Goal: Task Accomplishment & Management: Use online tool/utility

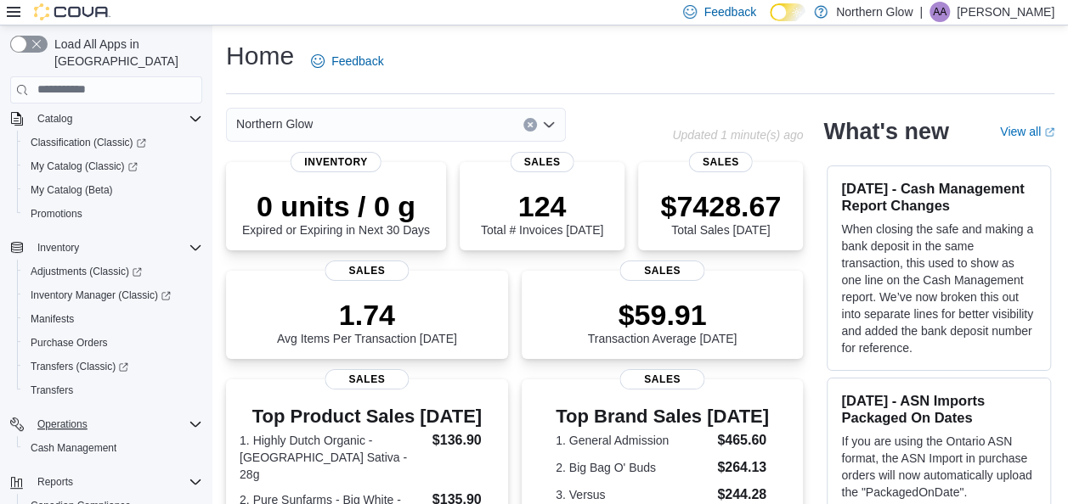
scroll to position [223, 0]
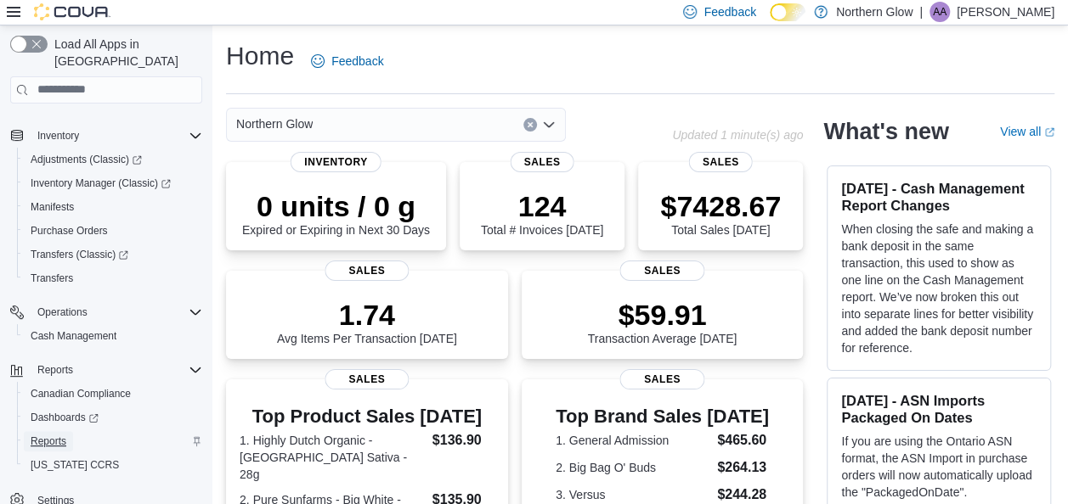
click at [44, 431] on span "Reports" at bounding box center [49, 441] width 36 height 20
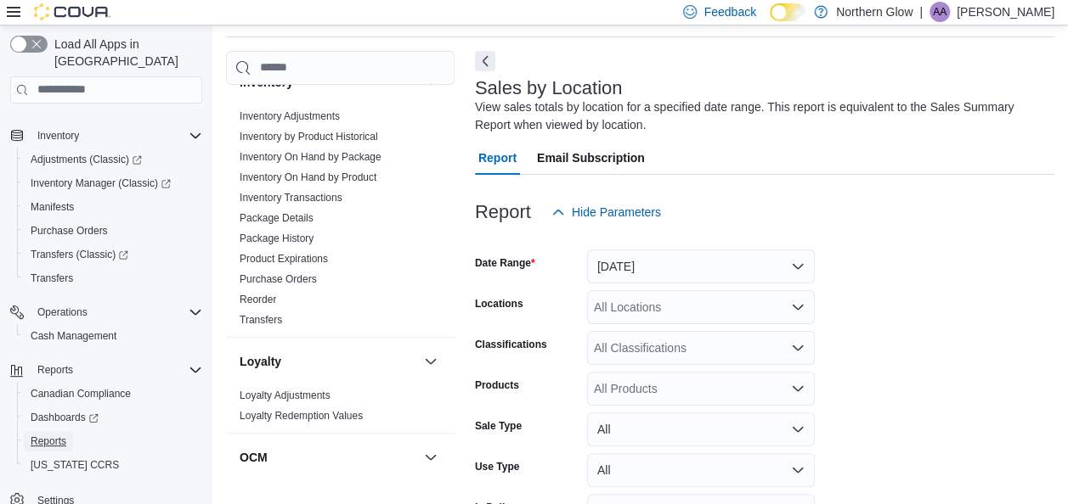
scroll to position [487, 0]
click at [263, 293] on link "Reorder" at bounding box center [257, 299] width 37 height 12
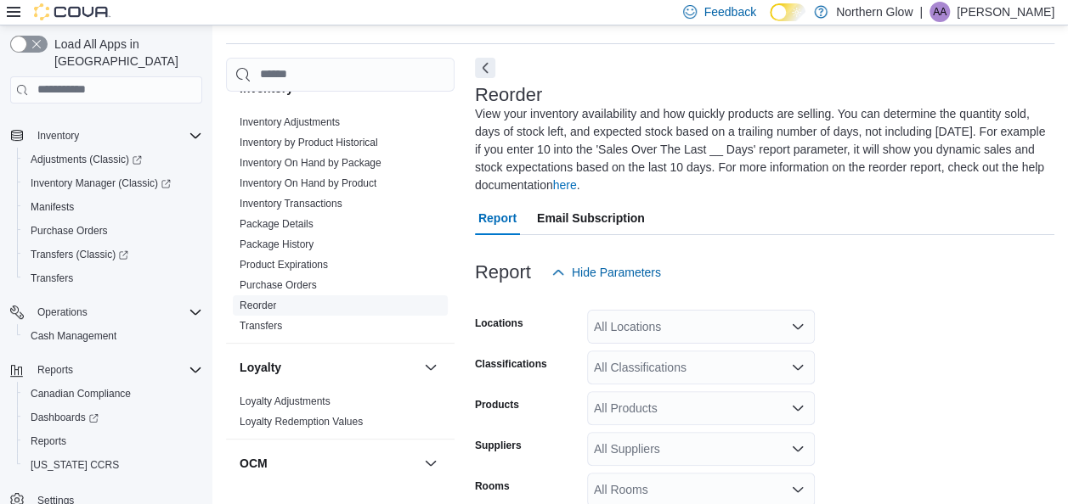
scroll to position [110, 0]
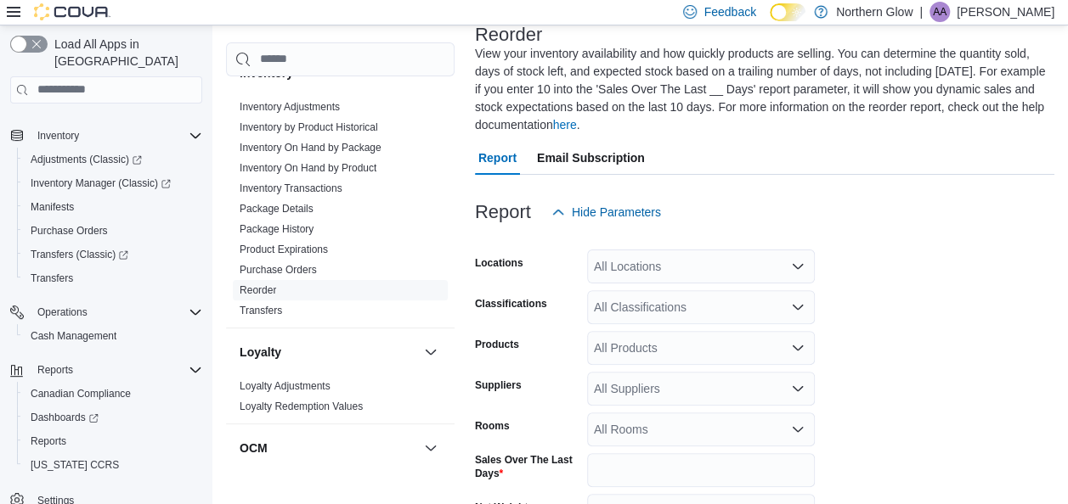
click at [678, 268] on div "All Locations" at bounding box center [701, 267] width 228 height 34
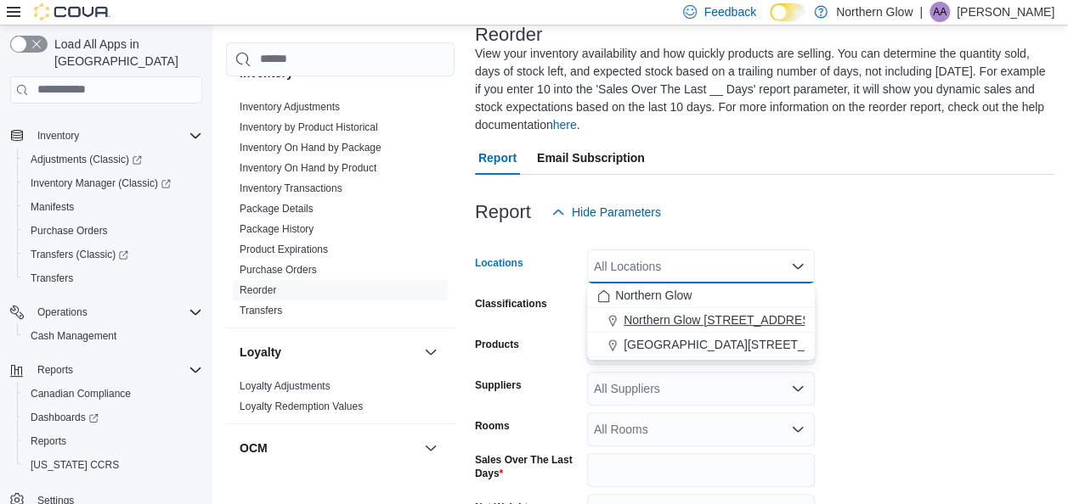
click at [712, 315] on span "Northern Glow [STREET_ADDRESS][PERSON_NAME]" at bounding box center [771, 320] width 296 height 17
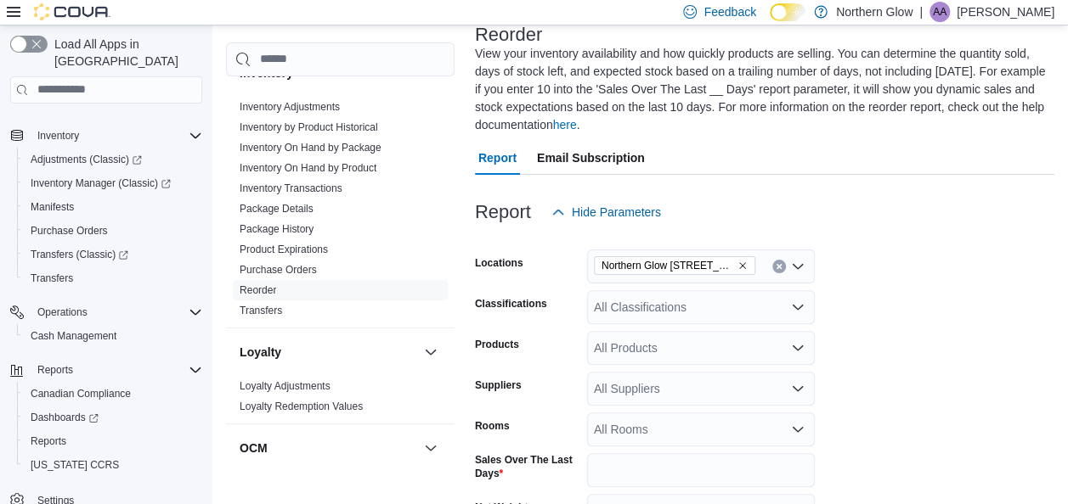
click at [932, 344] on form "Locations [GEOGRAPHIC_DATA] [STREET_ADDRESS][PERSON_NAME] Classifications All C…" at bounding box center [764, 439] width 579 height 420
click at [731, 309] on div "All Classifications" at bounding box center [701, 307] width 228 height 34
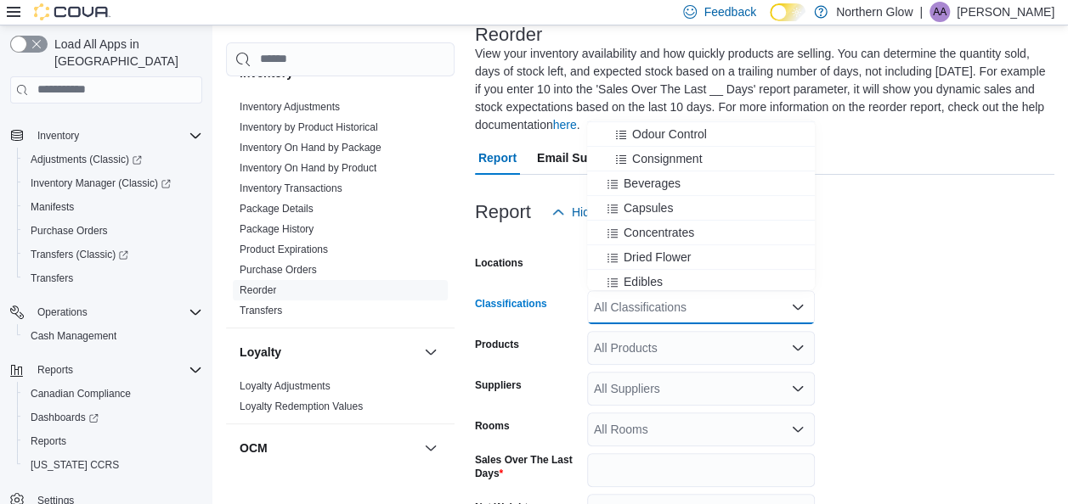
scroll to position [352, 0]
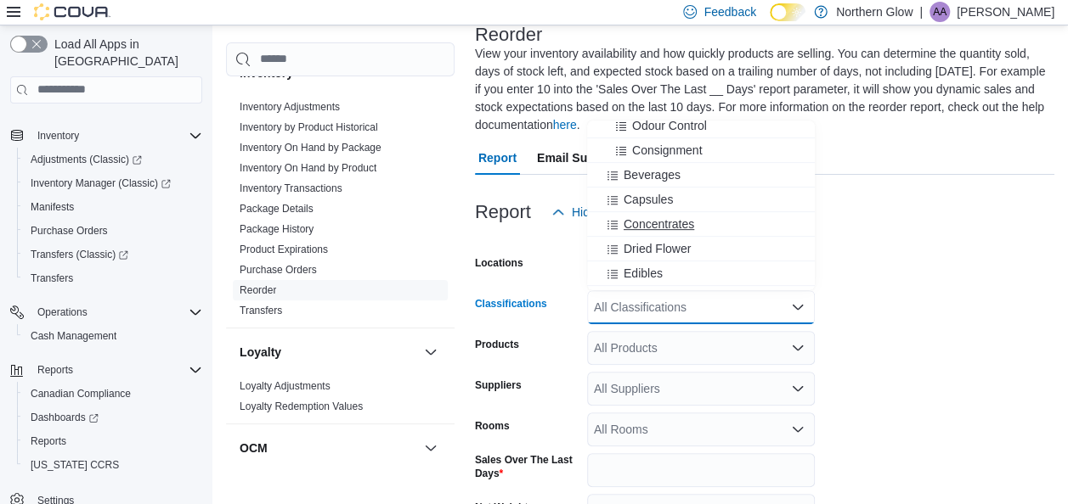
click at [646, 234] on button "Concentrates" at bounding box center [701, 224] width 228 height 25
click at [646, 234] on button "Dried Flower" at bounding box center [701, 224] width 228 height 25
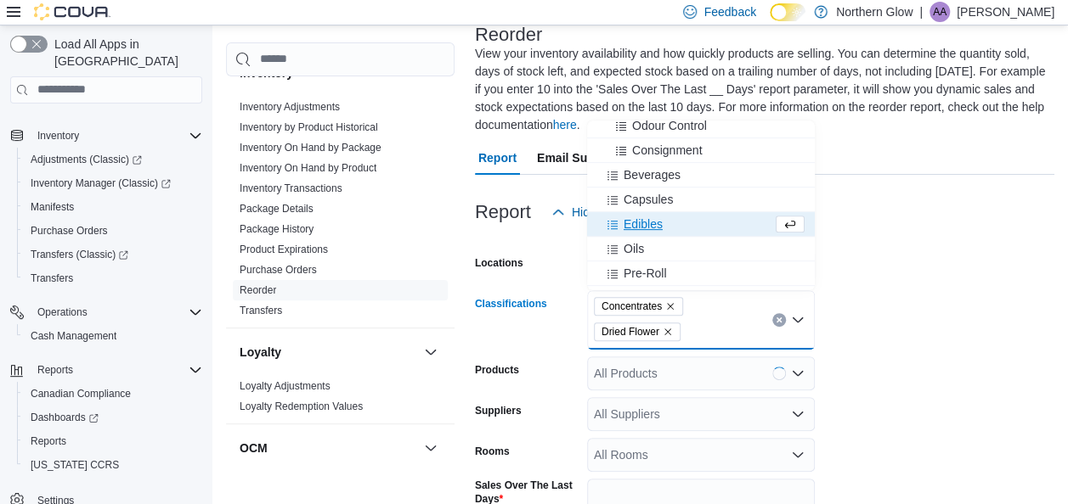
click at [646, 234] on button "Edibles" at bounding box center [701, 224] width 228 height 25
click at [646, 234] on button "Oils" at bounding box center [701, 224] width 228 height 25
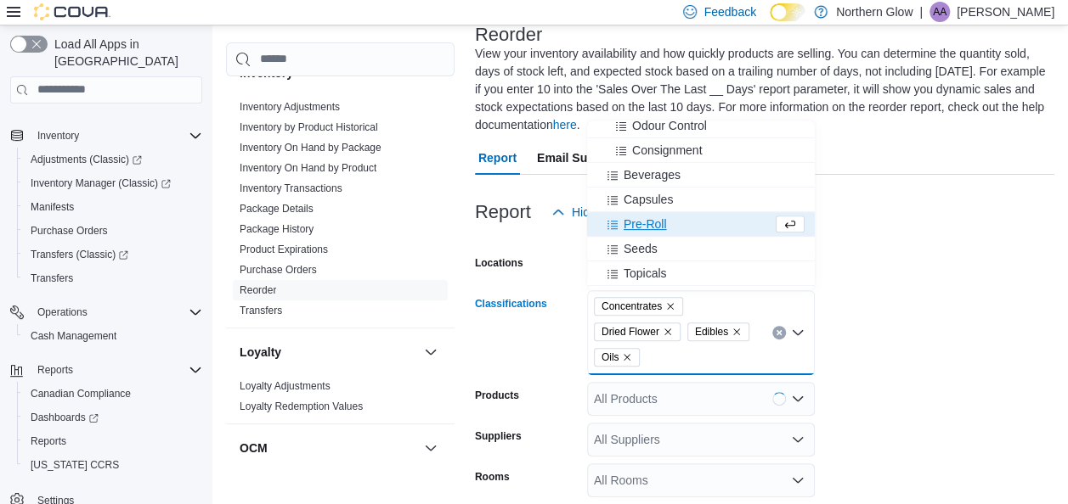
click at [646, 234] on button "Pre-Roll" at bounding box center [701, 224] width 228 height 25
click at [646, 234] on button "Seeds" at bounding box center [701, 224] width 228 height 25
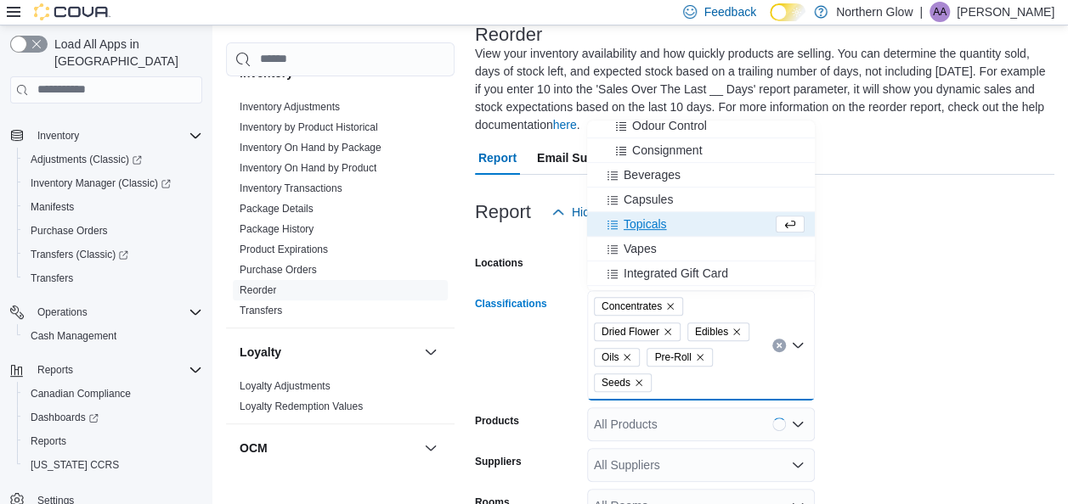
click at [646, 234] on button "Topicals" at bounding box center [701, 224] width 228 height 25
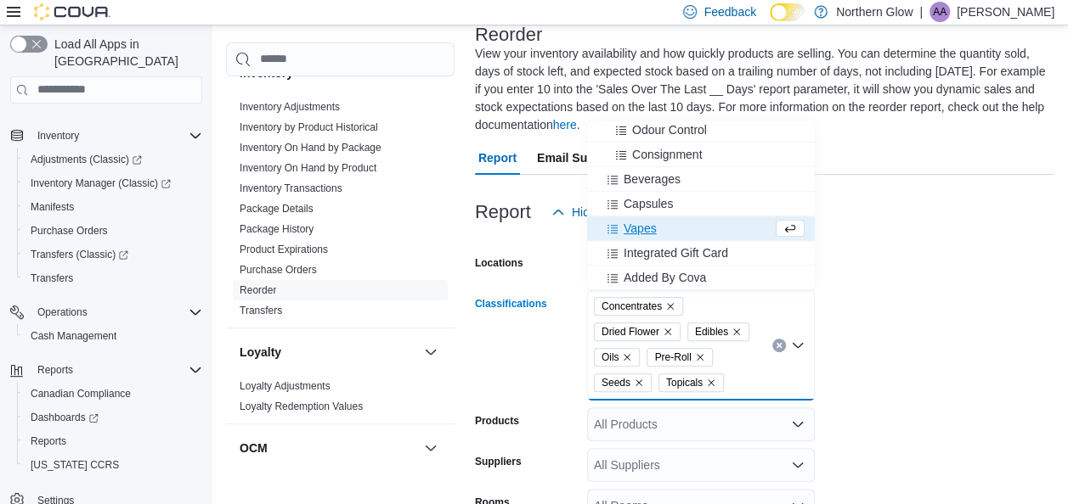
click at [644, 221] on span "Vapes" at bounding box center [639, 228] width 33 height 17
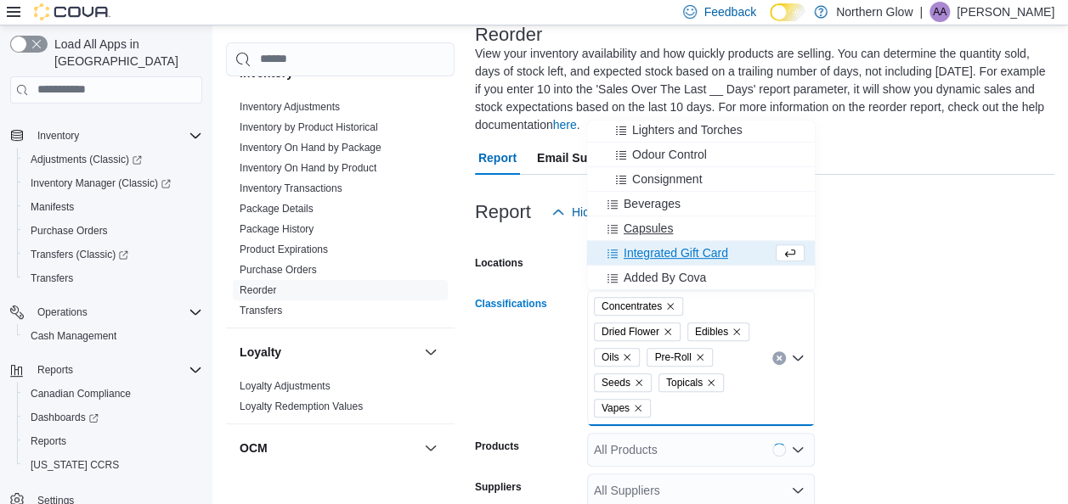
click at [645, 228] on span "Capsules" at bounding box center [647, 228] width 49 height 17
click at [645, 228] on span "Beverages" at bounding box center [651, 228] width 57 height 17
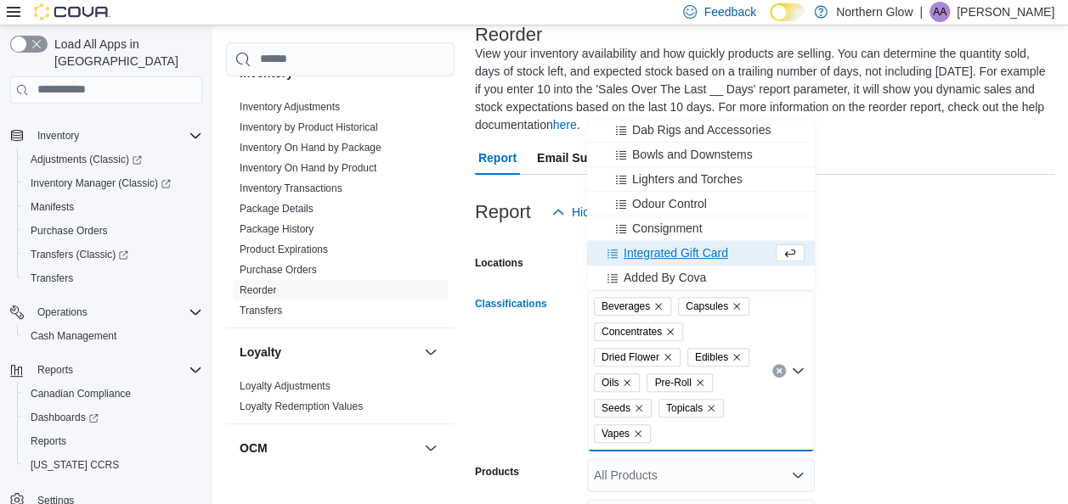
click at [912, 329] on form "Locations [GEOGRAPHIC_DATA] [STREET_ADDRESS][PERSON_NAME] Classifications Bever…" at bounding box center [764, 502] width 579 height 547
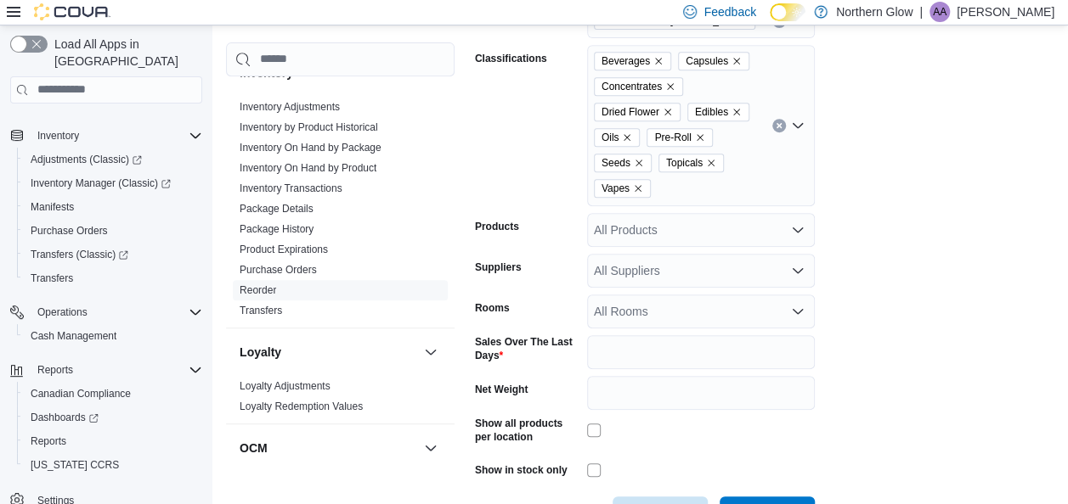
scroll to position [416, 0]
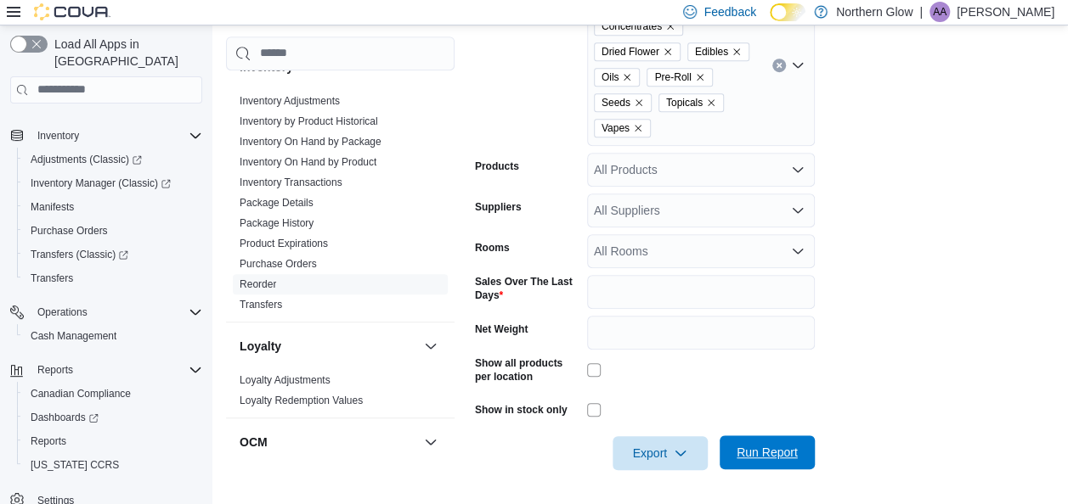
click at [786, 442] on span "Run Report" at bounding box center [767, 453] width 75 height 34
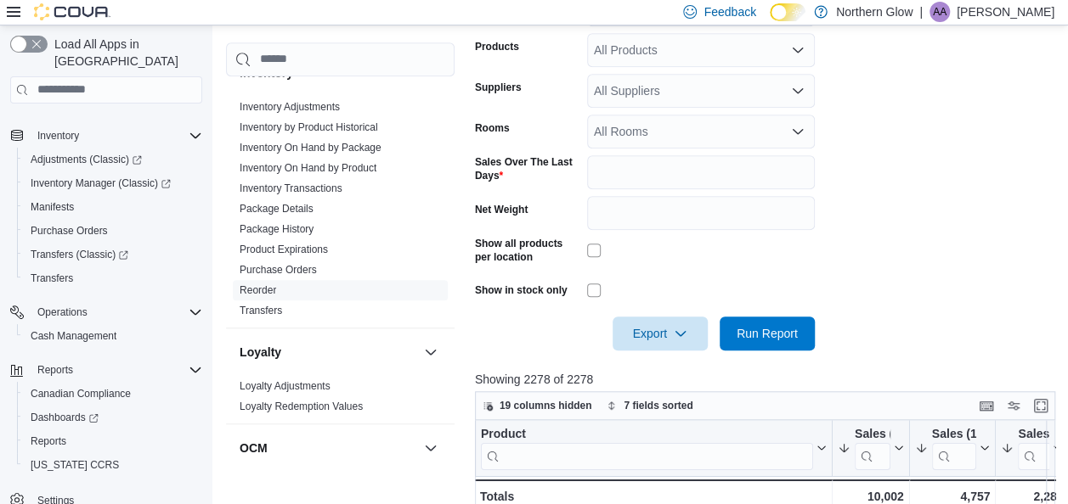
scroll to position [537, 0]
click at [682, 333] on icon "button" at bounding box center [680, 332] width 14 height 14
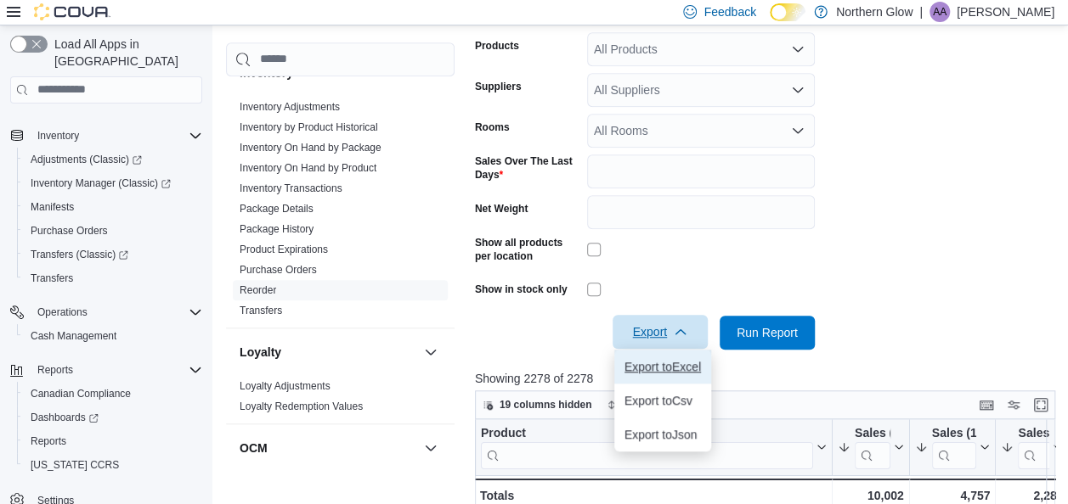
click at [685, 374] on button "Export to Excel" at bounding box center [662, 367] width 97 height 34
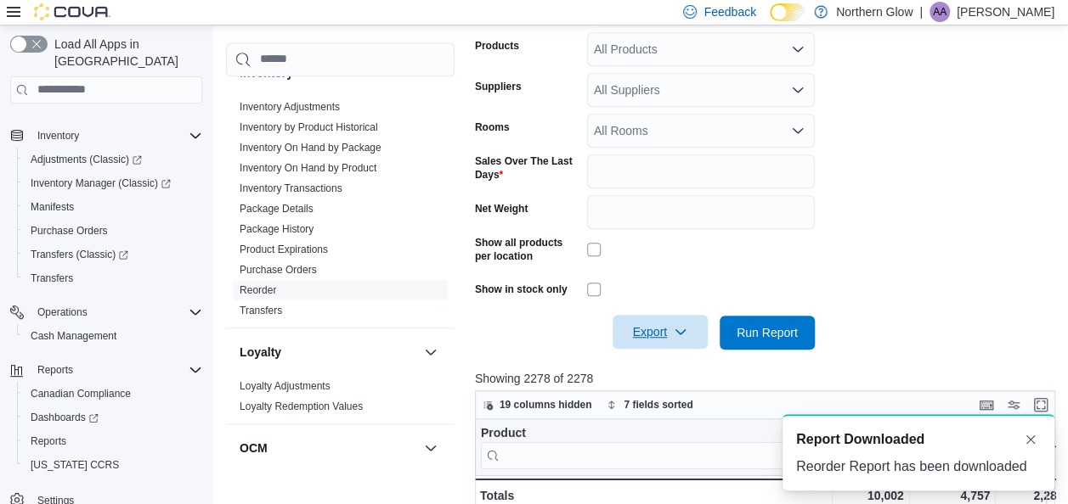
scroll to position [0, 0]
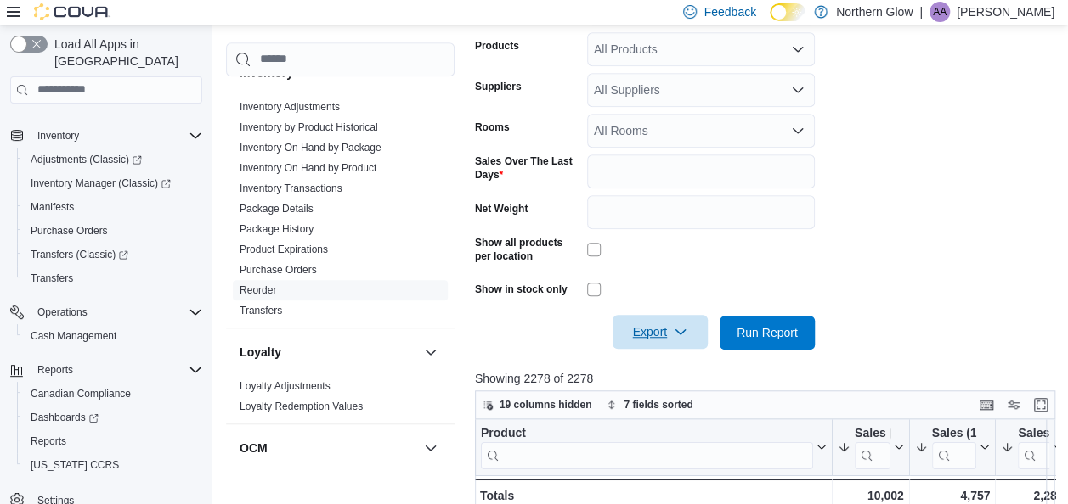
click at [585, 289] on div "Show in stock only" at bounding box center [645, 289] width 340 height 26
click at [788, 330] on span "Run Report" at bounding box center [766, 332] width 61 height 17
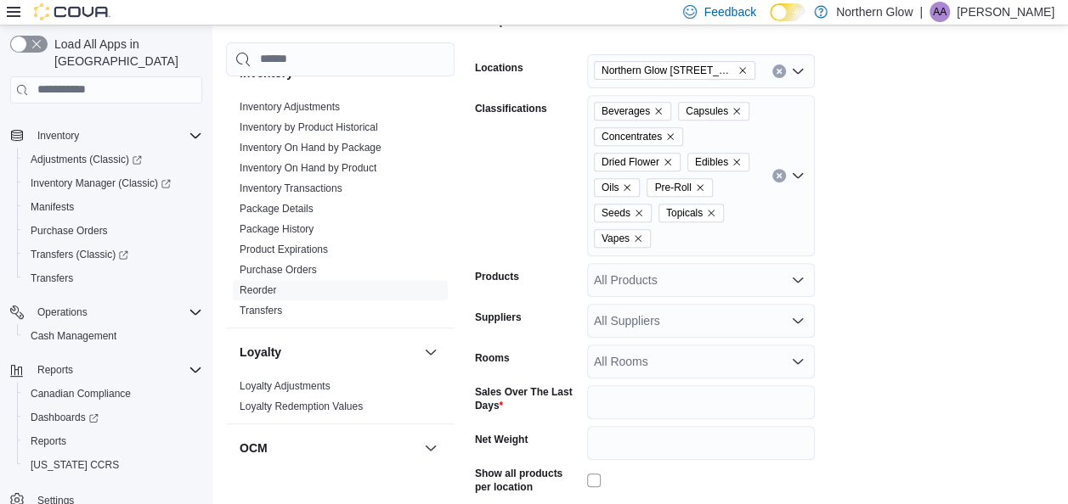
scroll to position [305, 0]
click at [735, 245] on div "Beverages Capsules Concentrates Dried Flower Edibles Oils Pre-Roll Seeds Topica…" at bounding box center [701, 176] width 228 height 161
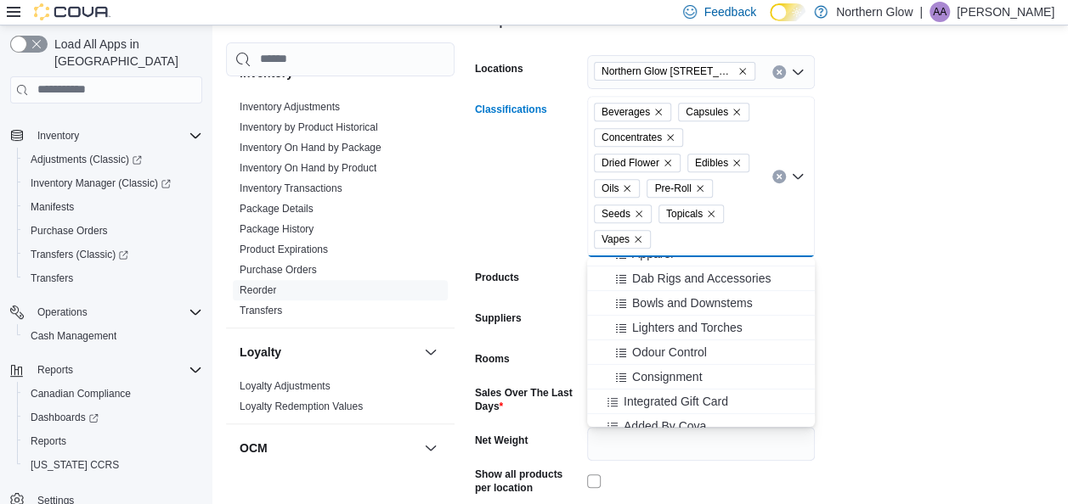
scroll to position [273, 0]
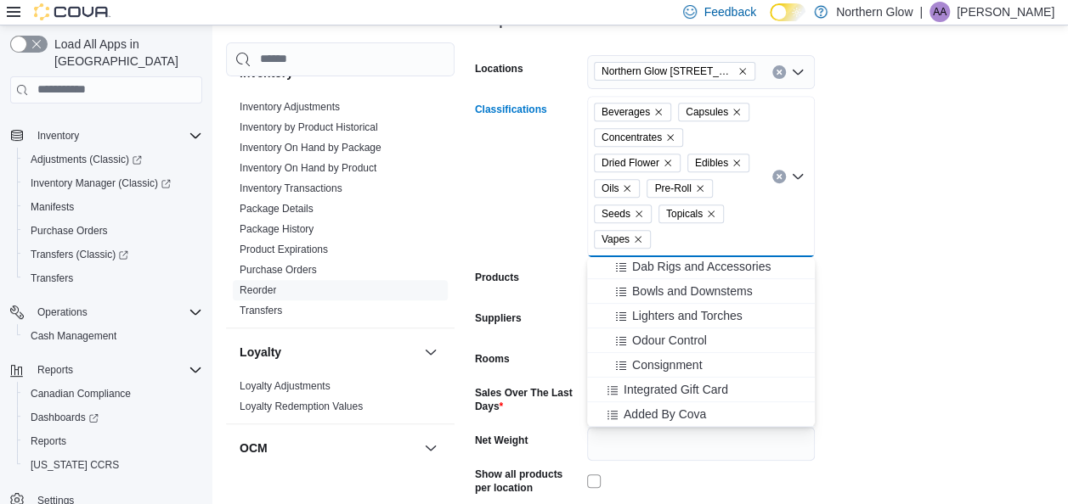
click at [1035, 333] on form "Locations [GEOGRAPHIC_DATA] [STREET_ADDRESS][PERSON_NAME] Classifications Bever…" at bounding box center [768, 308] width 586 height 547
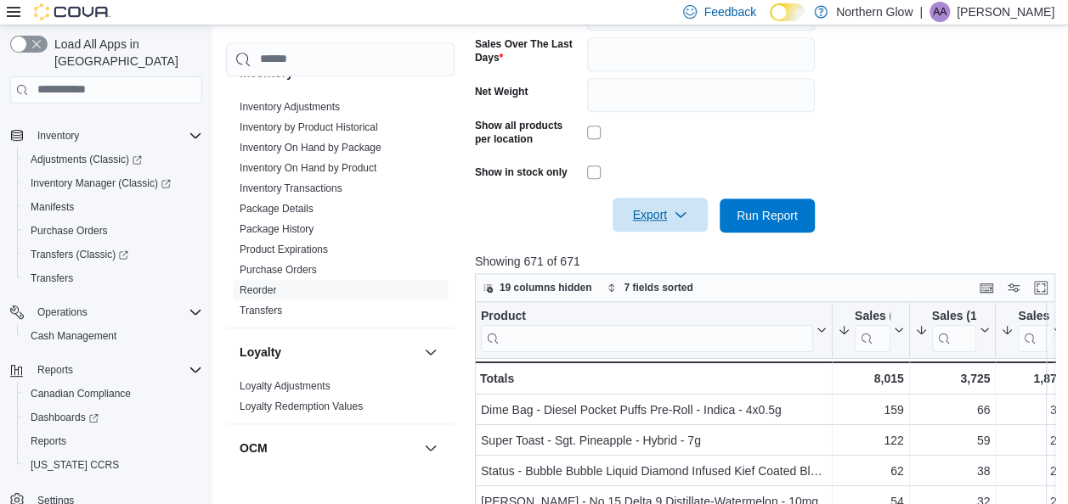
scroll to position [655, 0]
click at [628, 198] on span "Export" at bounding box center [660, 214] width 75 height 34
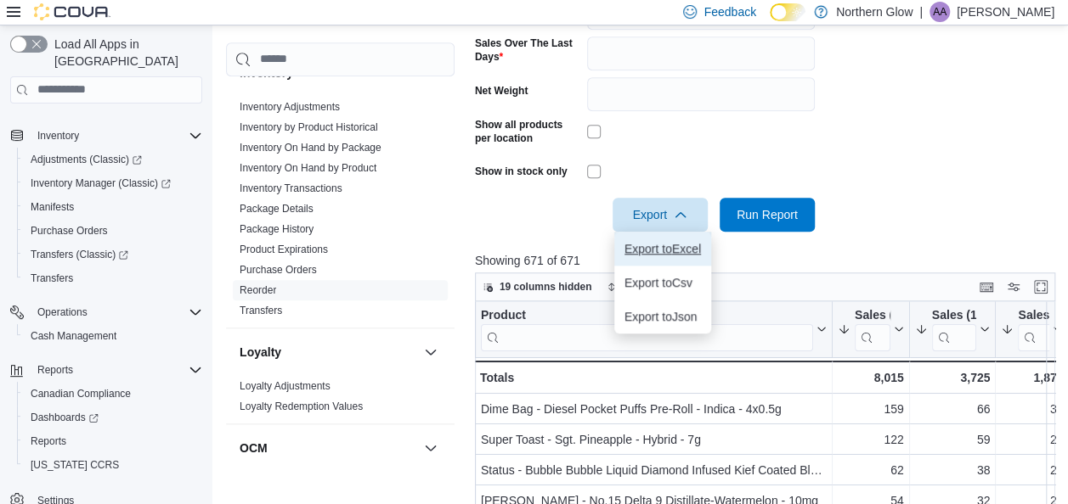
click at [698, 248] on span "Export to Excel" at bounding box center [662, 249] width 76 height 14
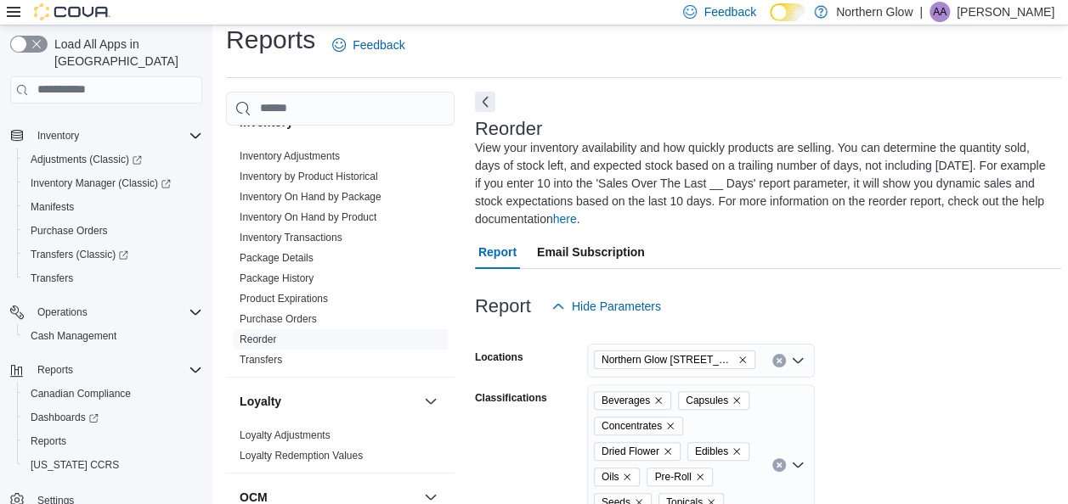
scroll to position [163, 0]
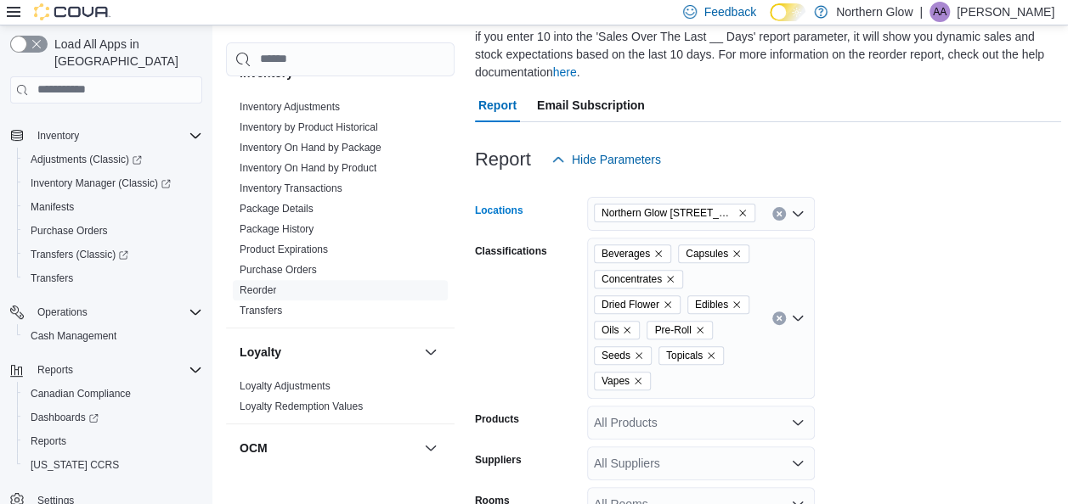
click at [742, 212] on icon "Remove Northern Glow 540 Arthur St from selection in this group" at bounding box center [742, 213] width 7 height 7
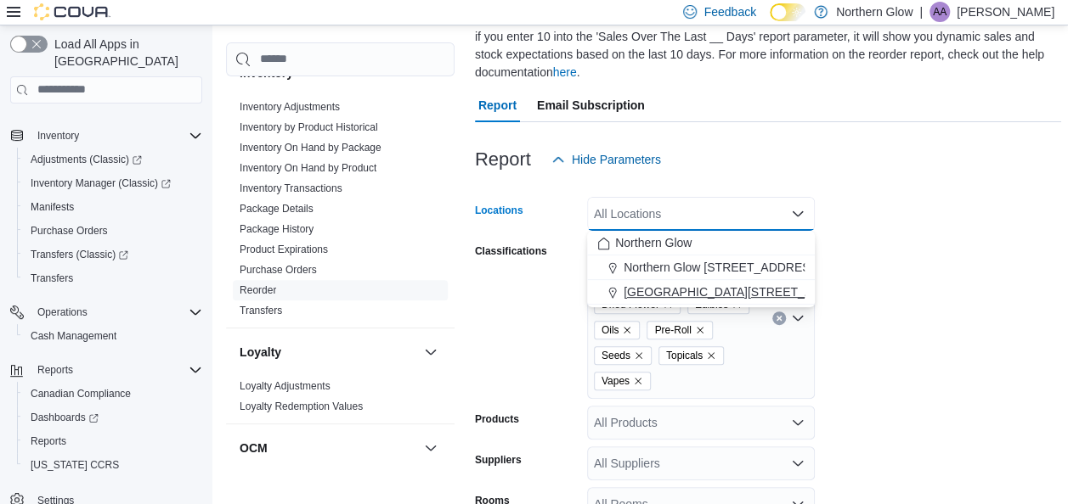
click at [712, 301] on span "[GEOGRAPHIC_DATA][STREET_ADDRESS]" at bounding box center [743, 292] width 241 height 17
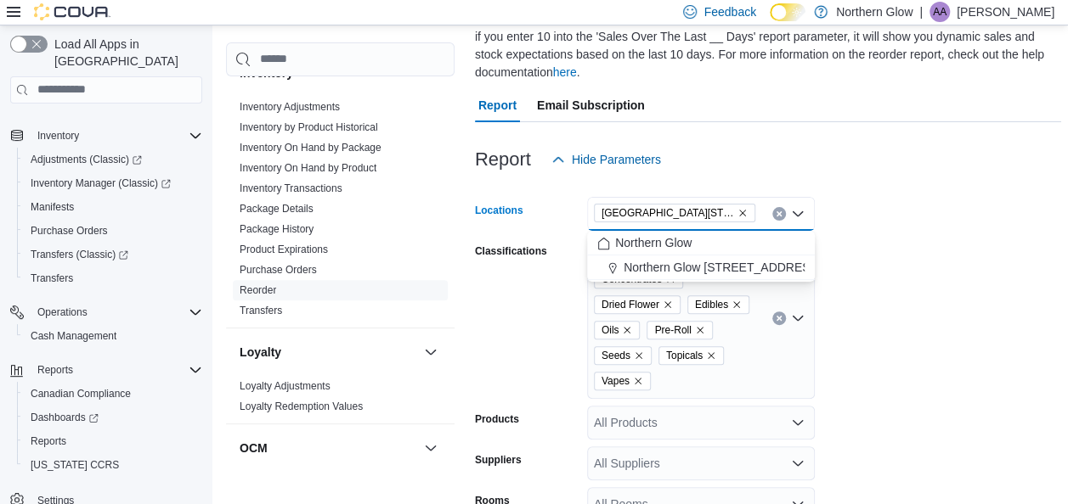
click at [985, 297] on form "Locations [GEOGRAPHIC_DATA] [STREET_ADDRESS] Selected. [GEOGRAPHIC_DATA][STREET…" at bounding box center [768, 450] width 586 height 547
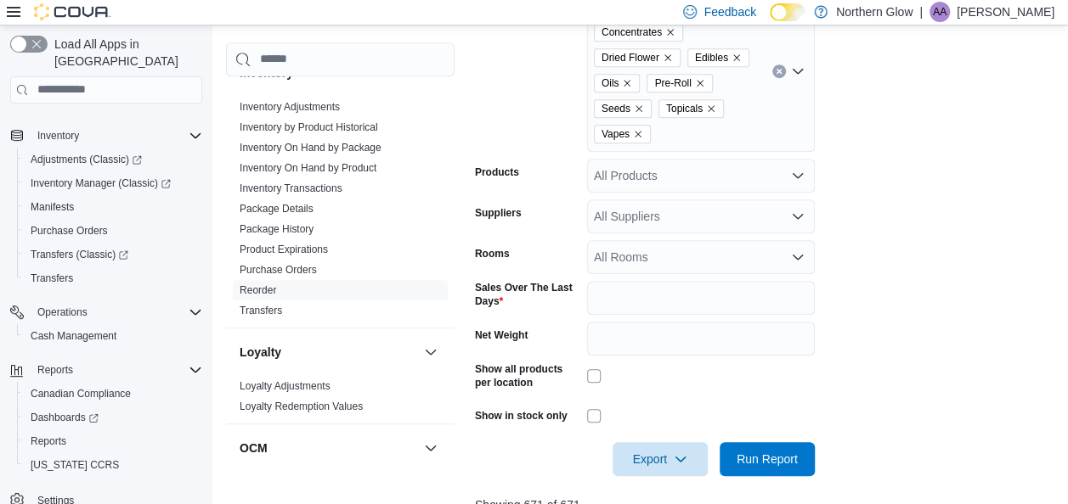
scroll to position [448, 0]
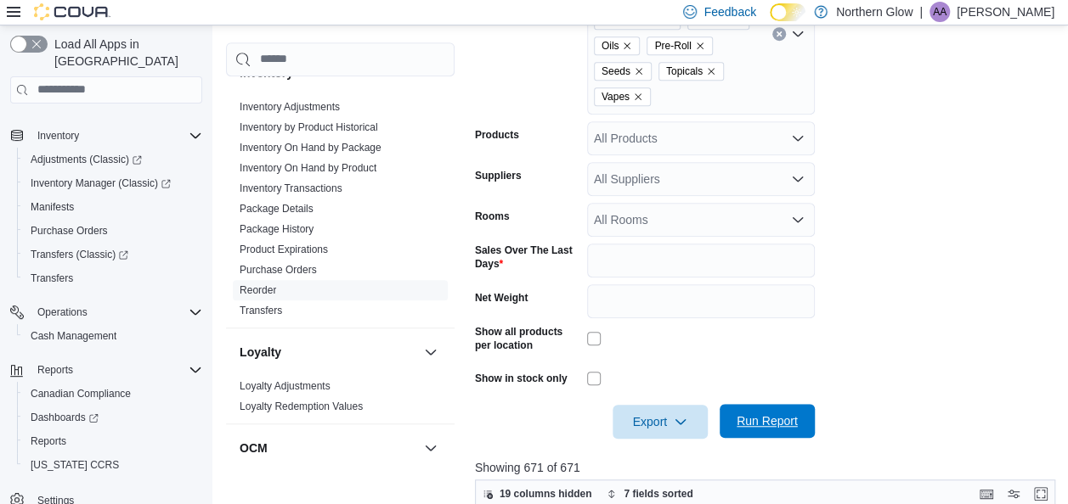
click at [779, 426] on span "Run Report" at bounding box center [766, 421] width 61 height 17
click at [657, 415] on span "Export" at bounding box center [660, 421] width 75 height 34
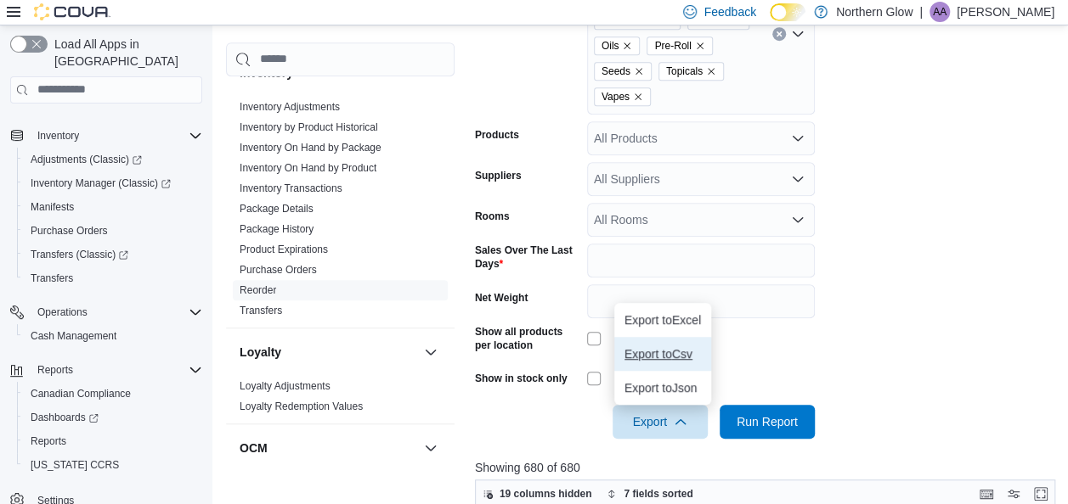
click at [674, 356] on span "Export to Csv" at bounding box center [662, 354] width 76 height 14
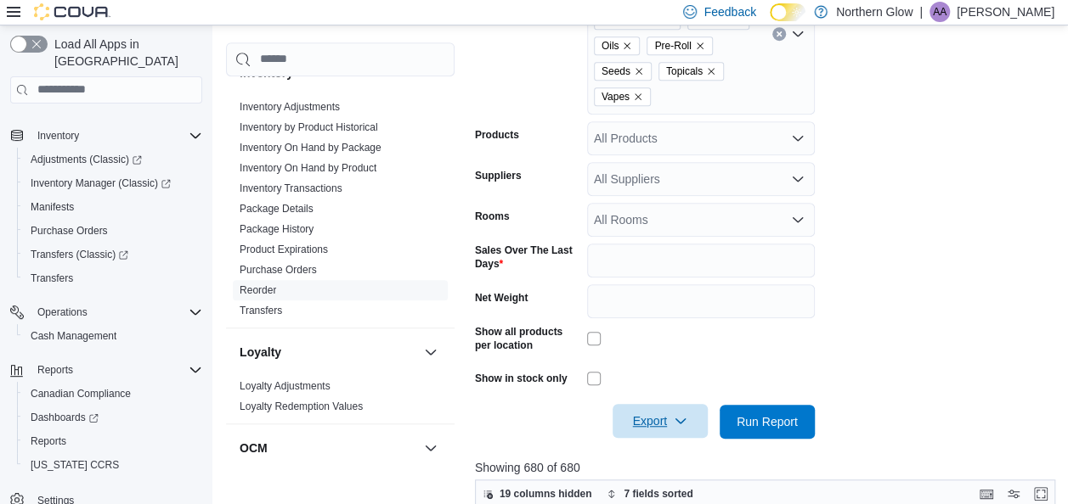
click at [665, 405] on span "Export" at bounding box center [660, 421] width 75 height 34
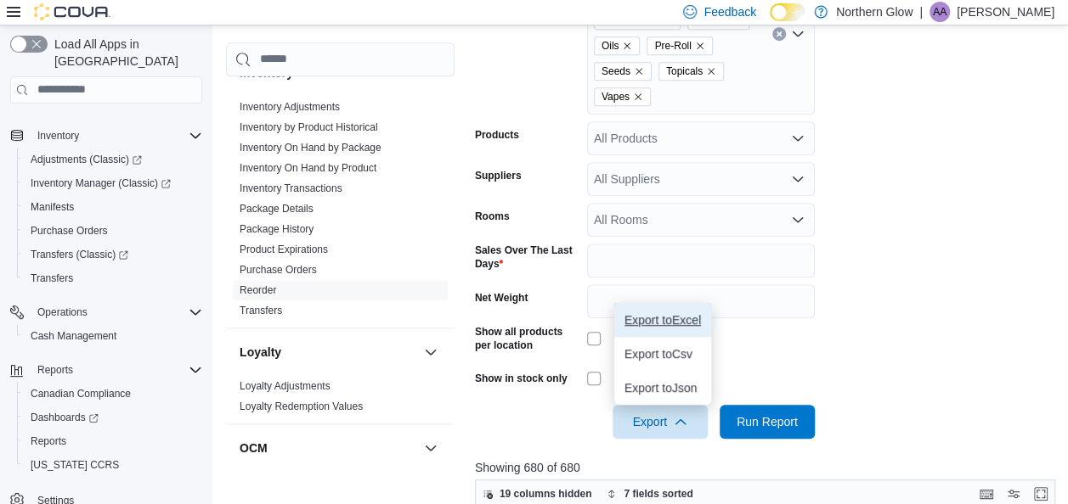
click at [677, 311] on button "Export to Excel" at bounding box center [662, 320] width 97 height 34
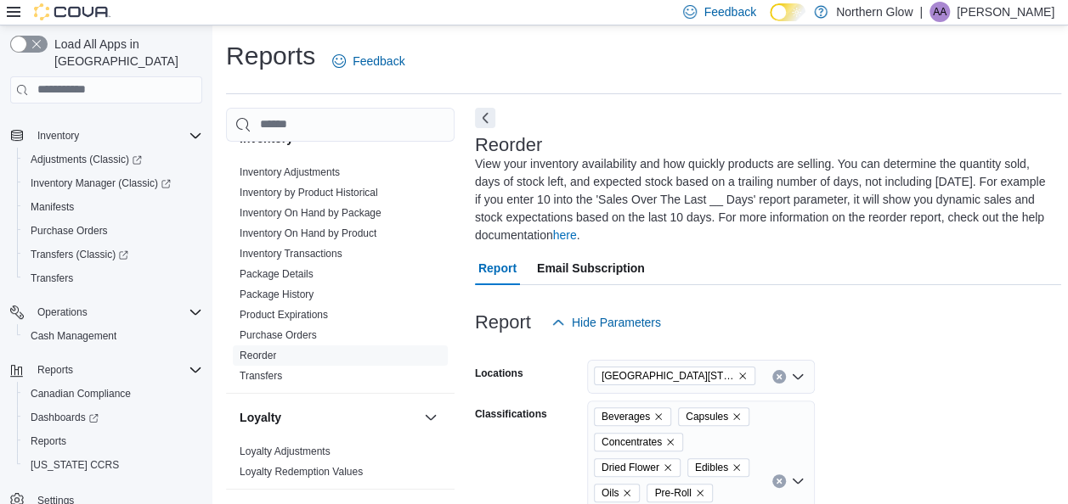
click at [783, 375] on button "Clear input" at bounding box center [779, 377] width 14 height 14
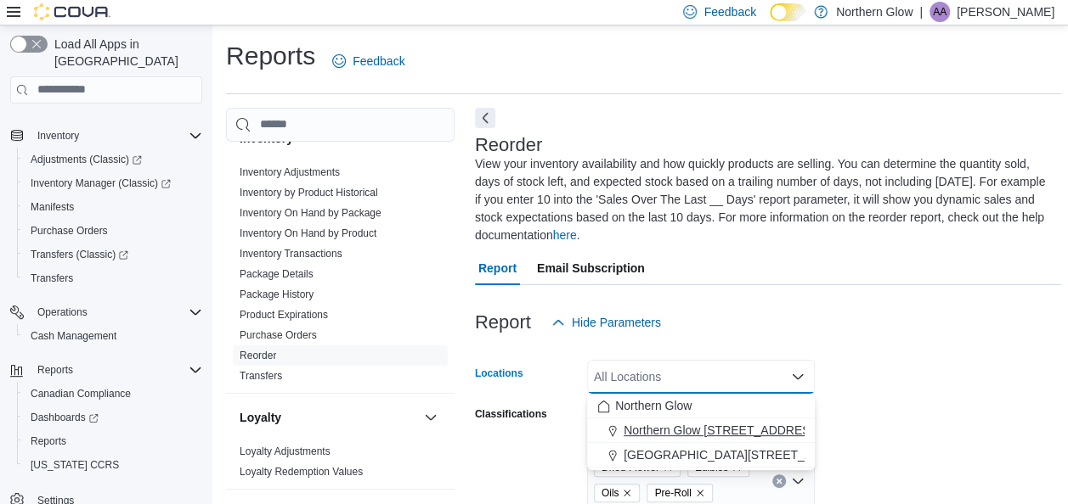
click at [730, 430] on span "Northern Glow [STREET_ADDRESS][PERSON_NAME]" at bounding box center [771, 430] width 296 height 17
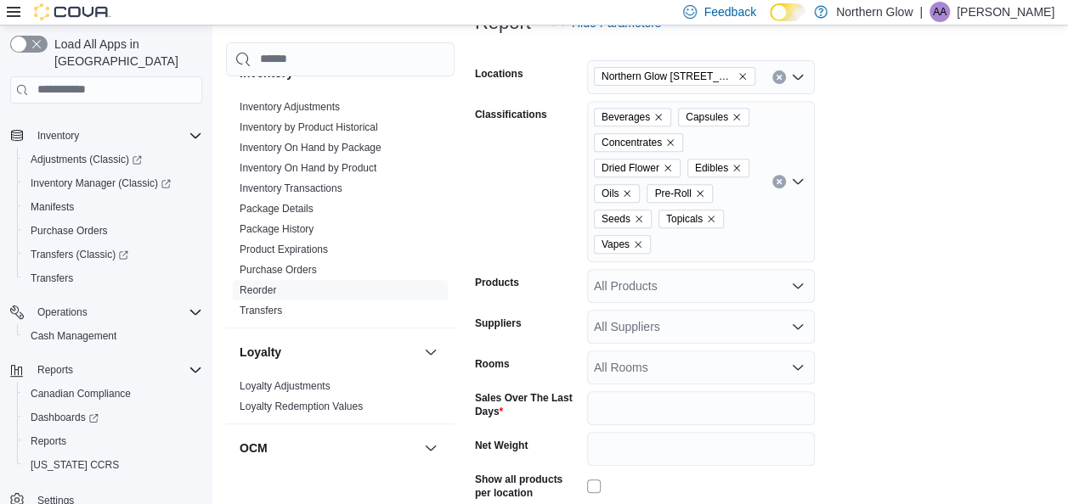
click at [977, 393] on form "Locations [GEOGRAPHIC_DATA] [STREET_ADDRESS][PERSON_NAME] Classifications Bever…" at bounding box center [768, 313] width 586 height 547
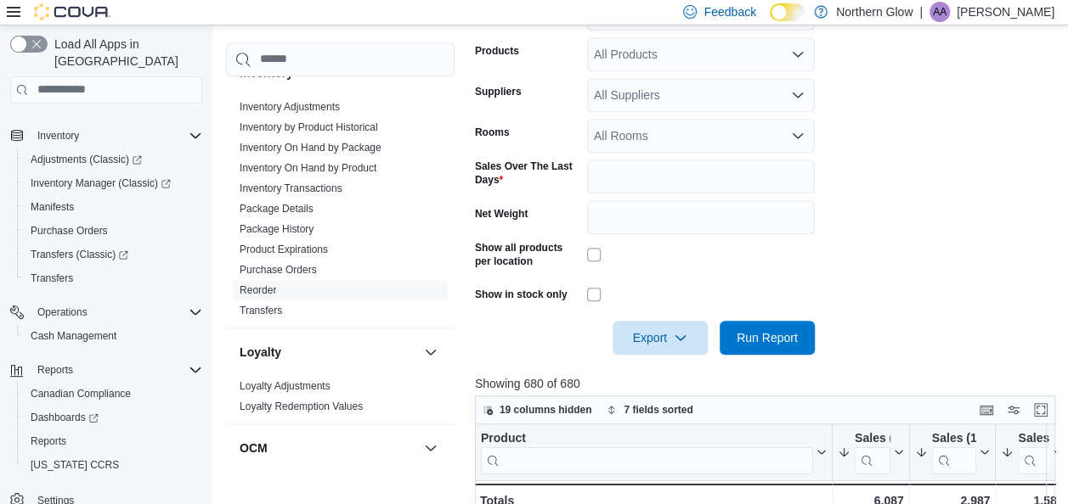
scroll to position [532, 0]
click at [795, 342] on span "Run Report" at bounding box center [766, 336] width 61 height 17
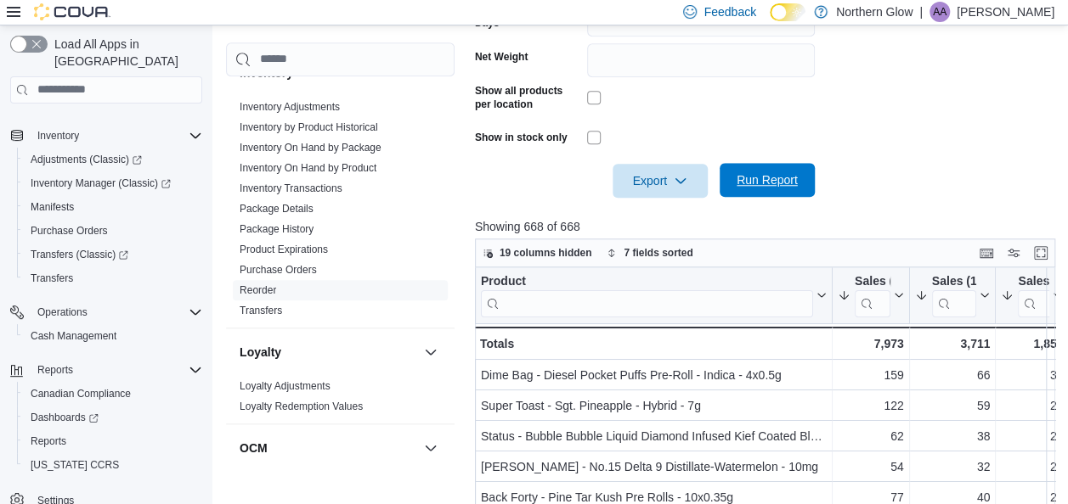
scroll to position [692, 0]
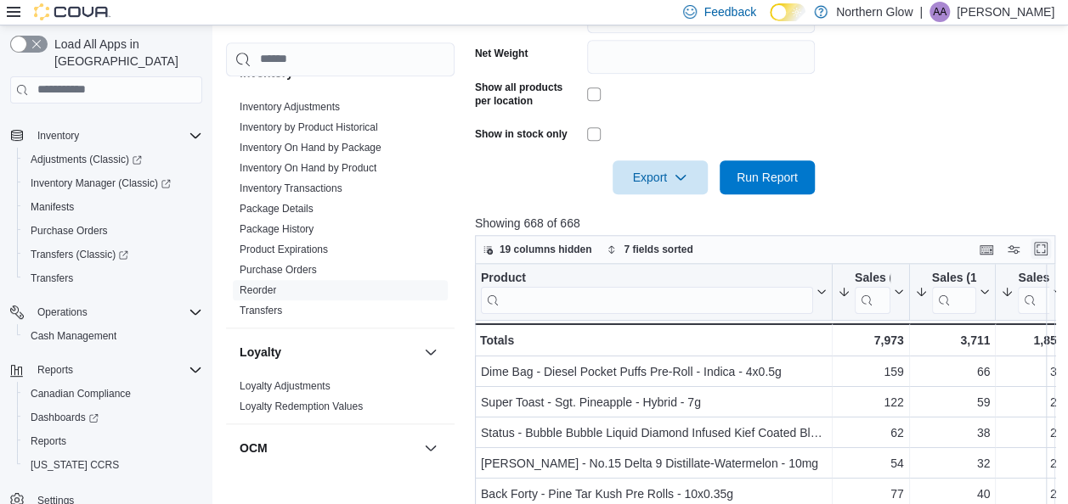
click at [1048, 251] on button "Enter fullscreen" at bounding box center [1040, 249] width 20 height 20
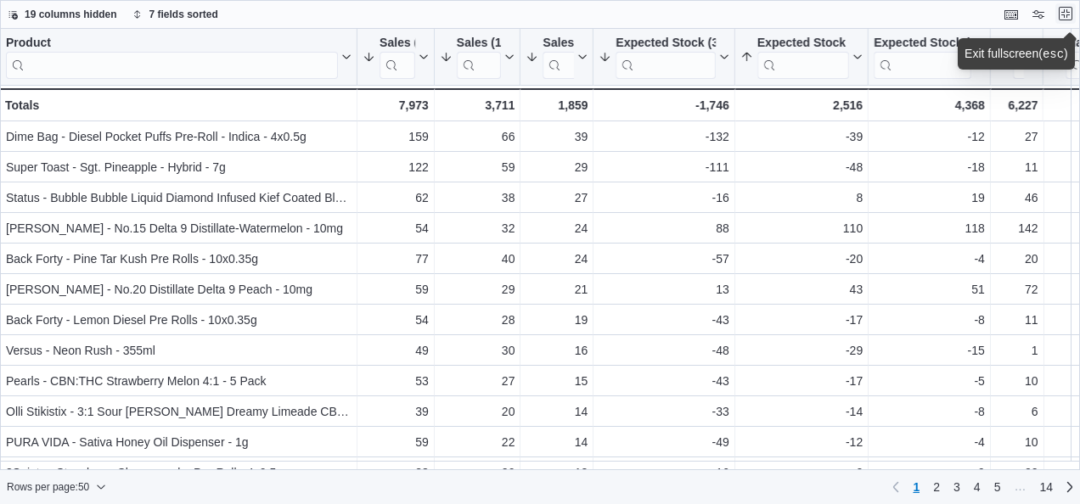
scroll to position [0, 408]
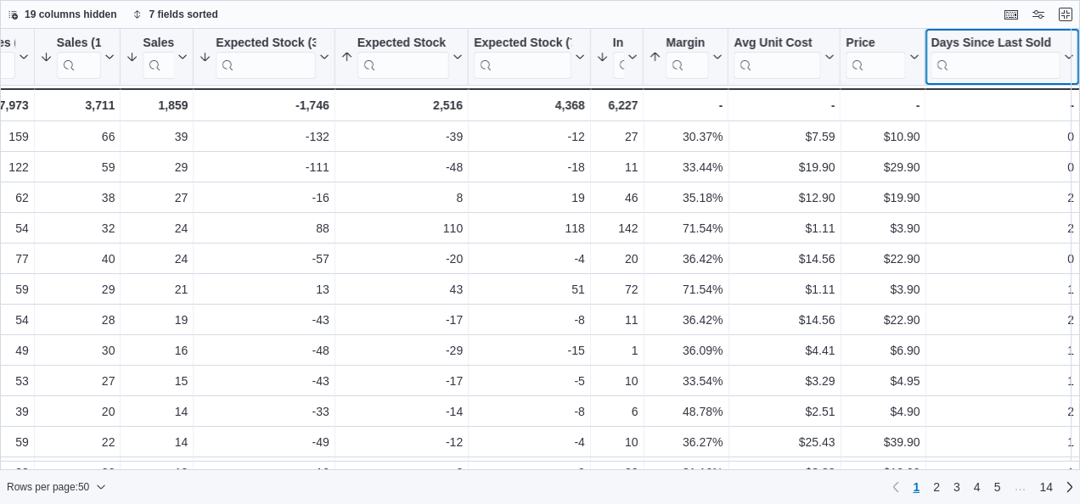
click at [953, 39] on div "Days Since Last Sold" at bounding box center [996, 44] width 130 height 16
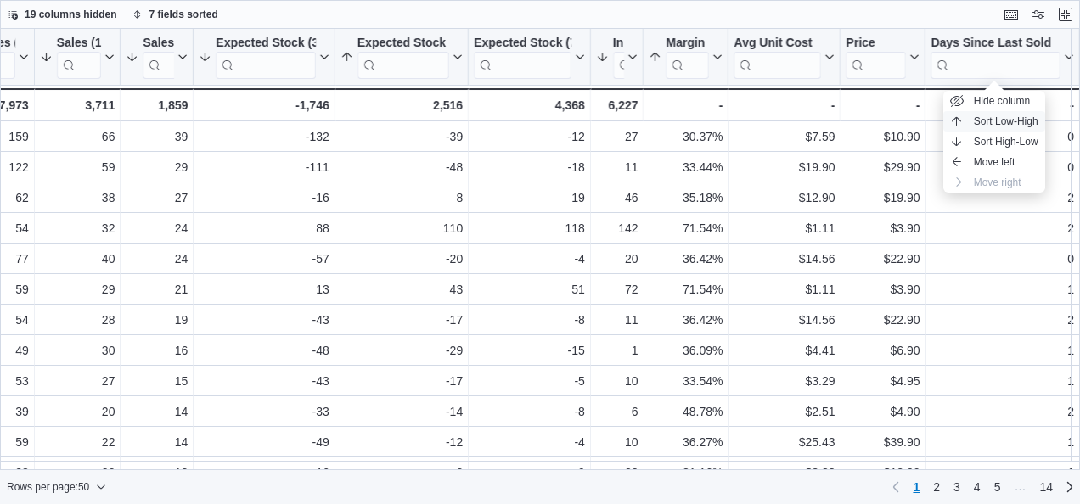
click at [979, 123] on span "Sort Low-High" at bounding box center [1006, 122] width 65 height 14
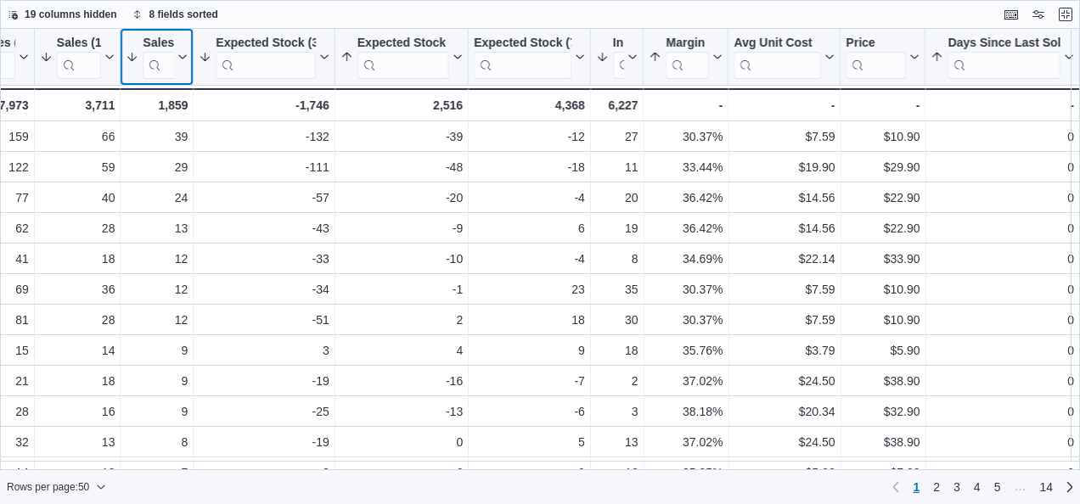
click at [165, 55] on input "search" at bounding box center [160, 65] width 34 height 27
click at [176, 54] on icon at bounding box center [181, 57] width 14 height 10
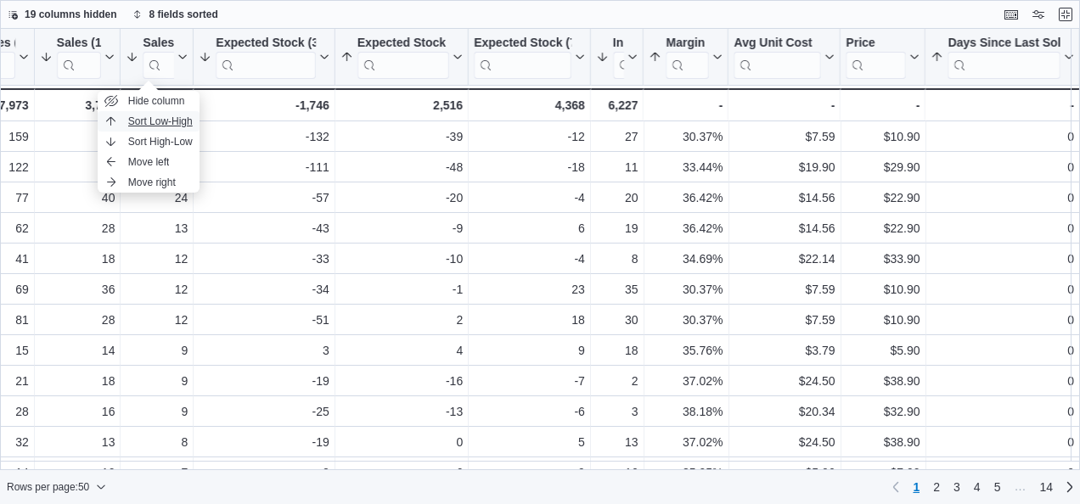
click at [176, 121] on span "Sort Low-High" at bounding box center [160, 122] width 65 height 14
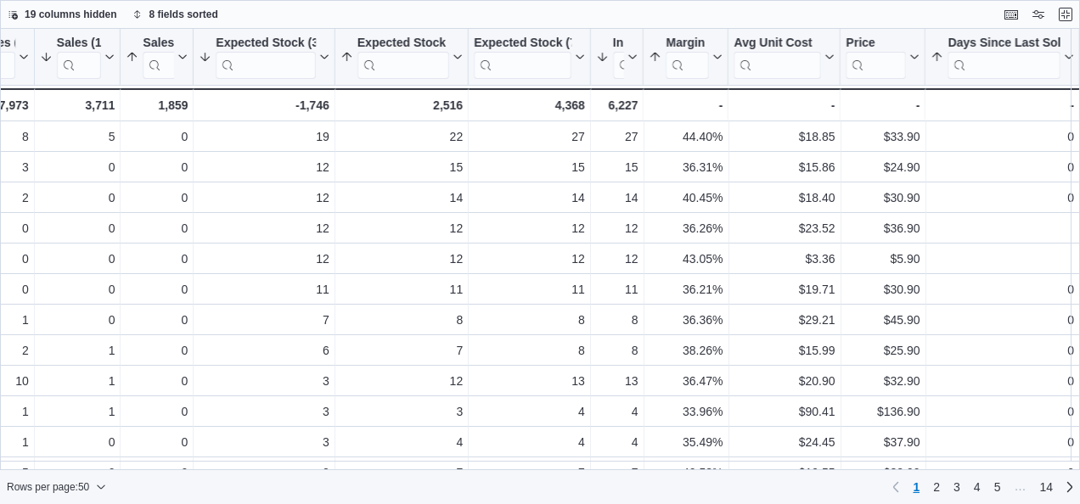
click at [176, 121] on div "Product Click to view column header actions Sales (30 Days) Sorted by Expected …" at bounding box center [340, 75] width 1480 height 93
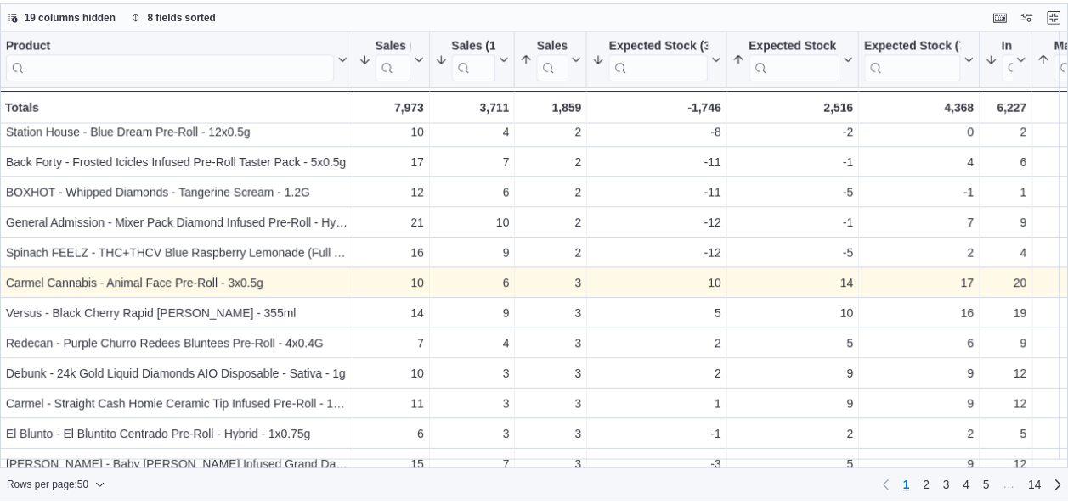
scroll to position [1168, 0]
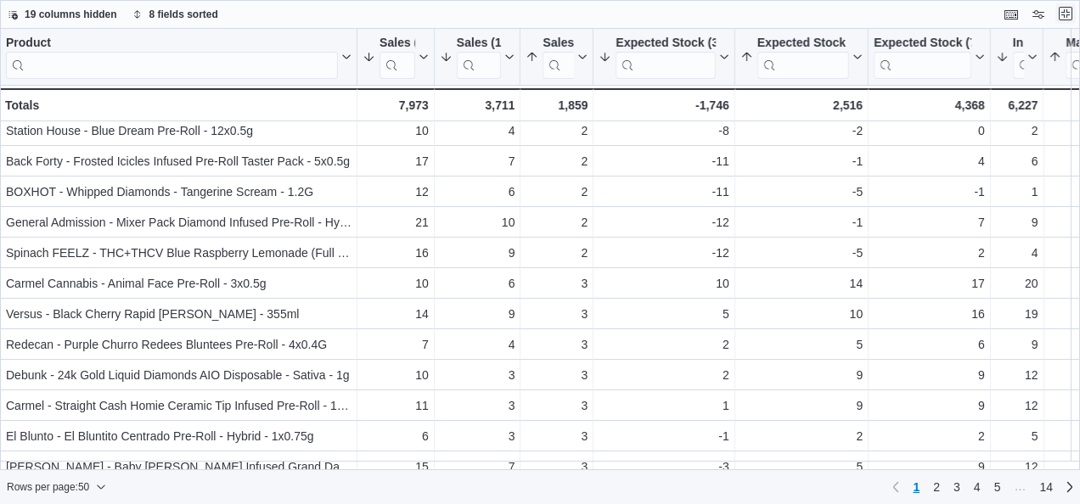
click at [1068, 22] on button "Exit fullscreen" at bounding box center [1066, 13] width 20 height 20
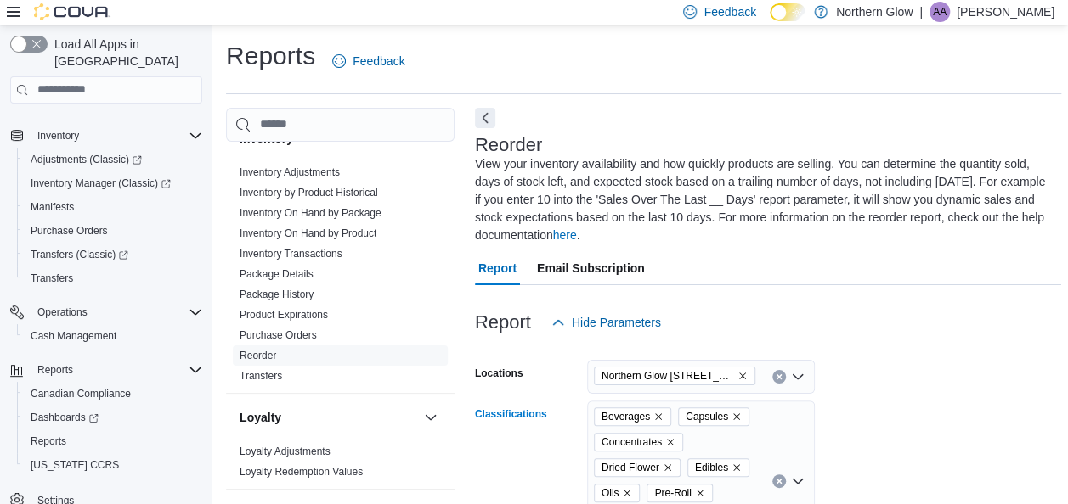
click at [774, 471] on div "Beverages Capsules Concentrates Dried Flower Edibles Oils Pre-Roll Seeds Topica…" at bounding box center [701, 481] width 228 height 161
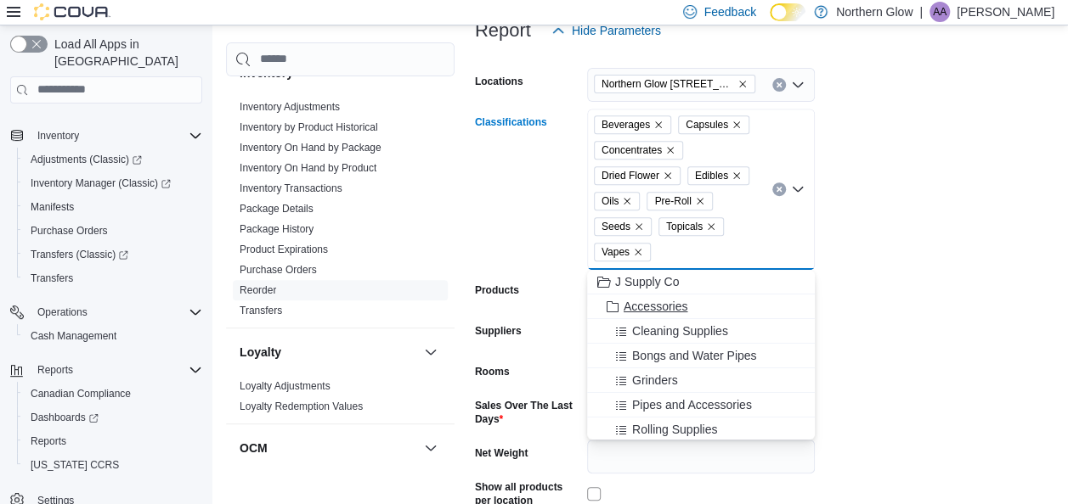
click at [714, 311] on div "Accessories" at bounding box center [700, 306] width 207 height 17
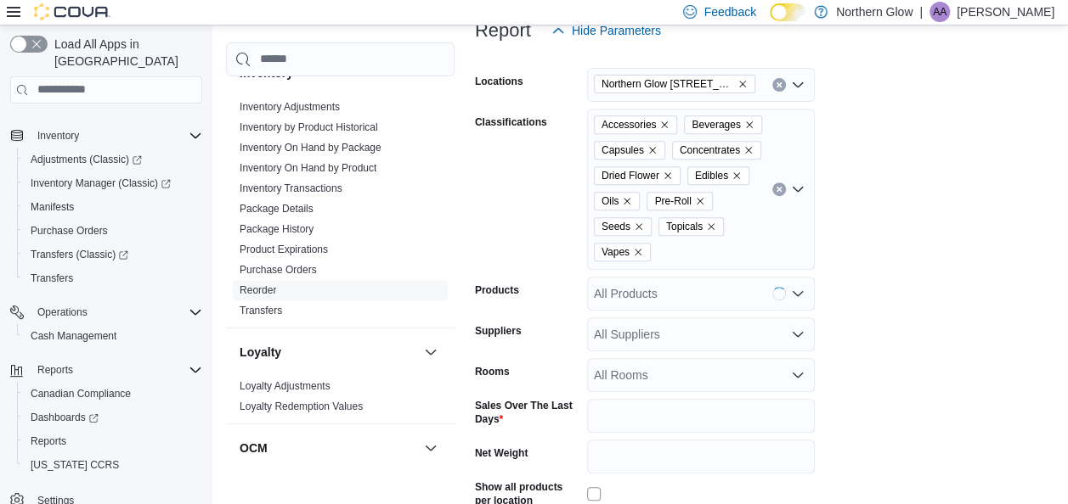
click at [851, 394] on form "Locations [GEOGRAPHIC_DATA] 540 [PERSON_NAME] St Classifications Accessories Be…" at bounding box center [768, 321] width 586 height 547
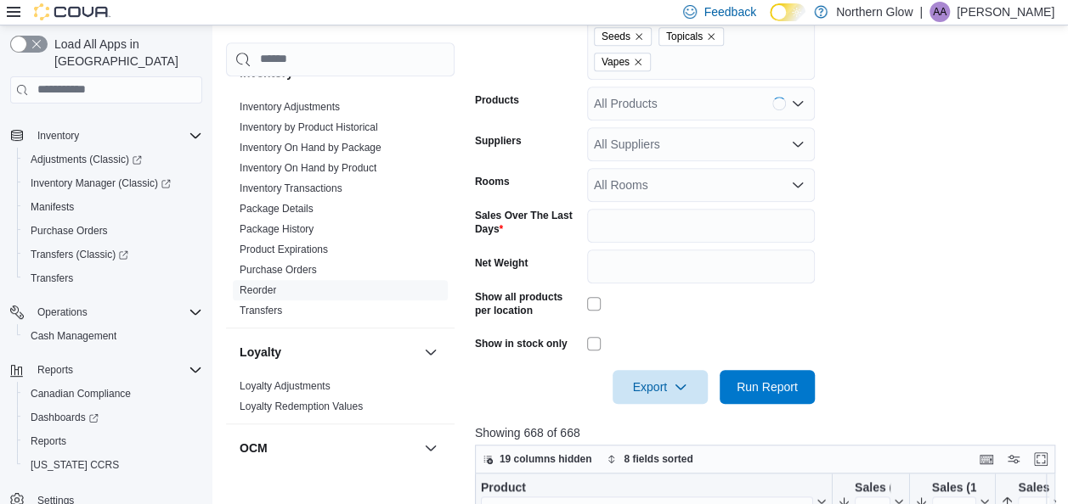
scroll to position [482, 0]
click at [790, 387] on span "Run Report" at bounding box center [766, 386] width 61 height 17
drag, startPoint x: 673, startPoint y: 392, endPoint x: 644, endPoint y: 396, distance: 29.9
click at [644, 396] on span "Export" at bounding box center [660, 386] width 75 height 34
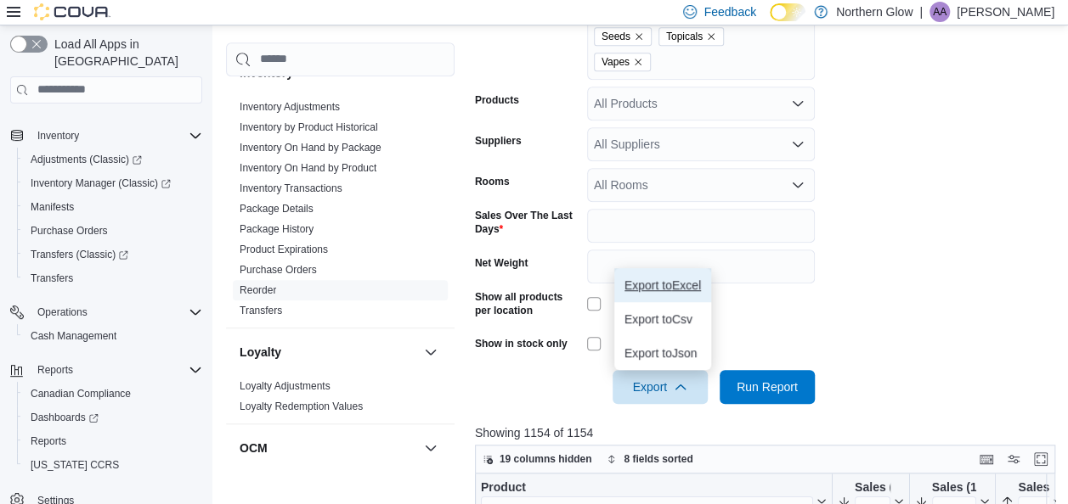
click at [696, 287] on span "Export to Excel" at bounding box center [662, 286] width 76 height 14
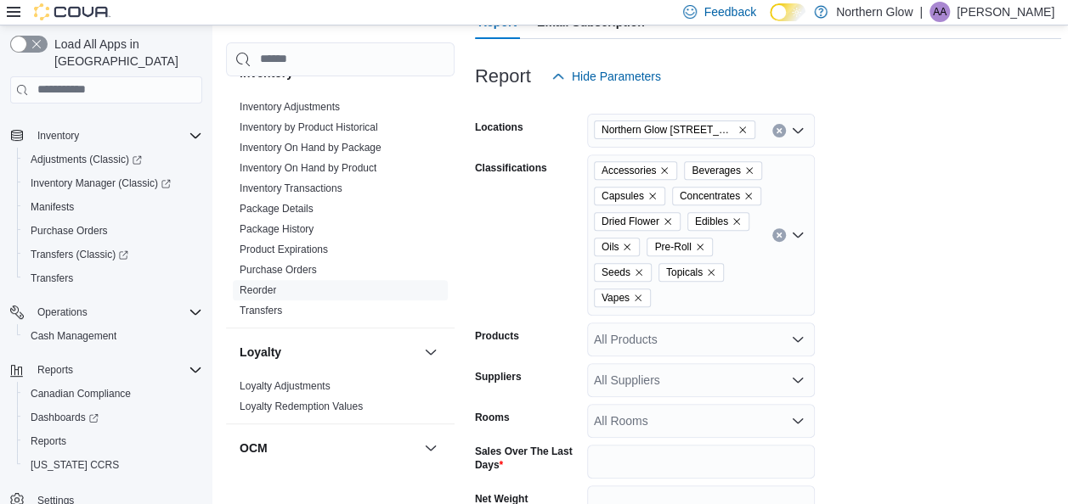
scroll to position [245, 0]
click at [782, 237] on button "Clear input" at bounding box center [779, 237] width 14 height 14
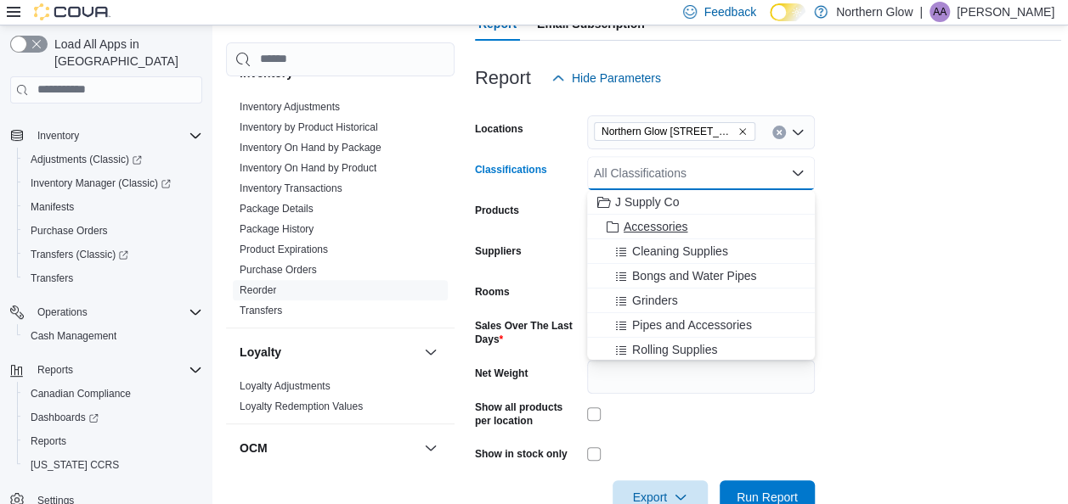
click at [685, 227] on span "Accessories" at bounding box center [655, 226] width 64 height 17
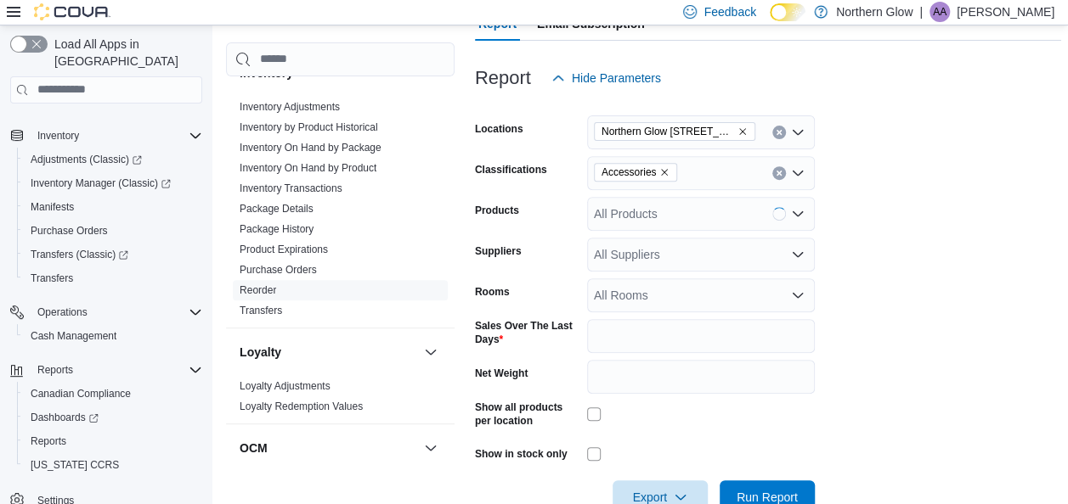
click at [871, 374] on form "Locations [GEOGRAPHIC_DATA] [STREET_ADDRESS][PERSON_NAME] Classifications Acces…" at bounding box center [768, 305] width 586 height 420
click at [765, 487] on span "Run Report" at bounding box center [767, 497] width 75 height 34
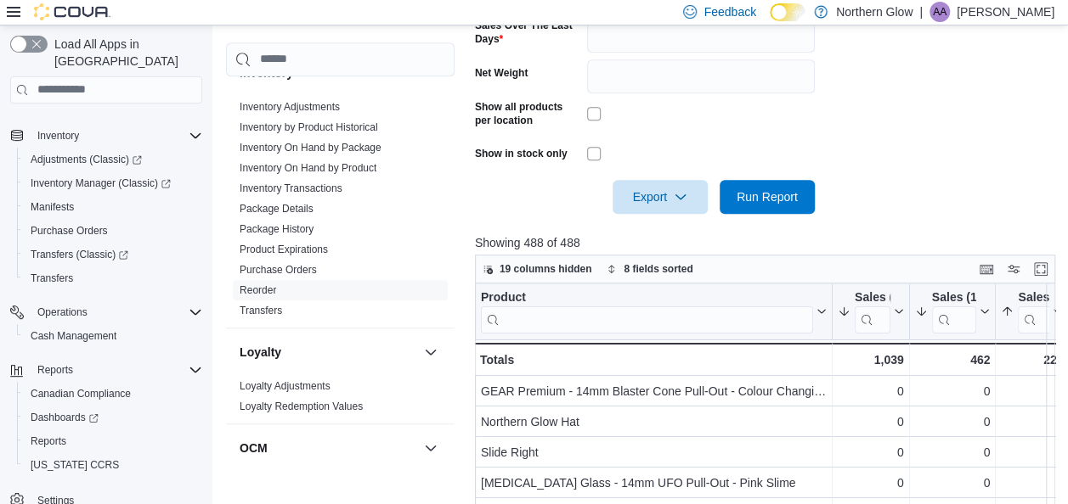
scroll to position [547, 0]
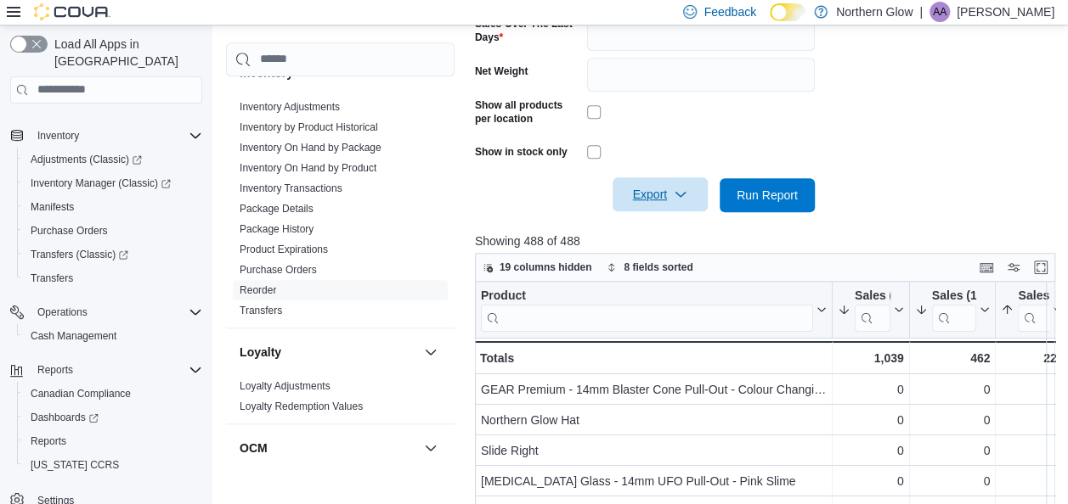
click at [685, 195] on icon "button" at bounding box center [680, 195] width 14 height 14
click at [698, 229] on span "Export to Excel" at bounding box center [662, 230] width 76 height 14
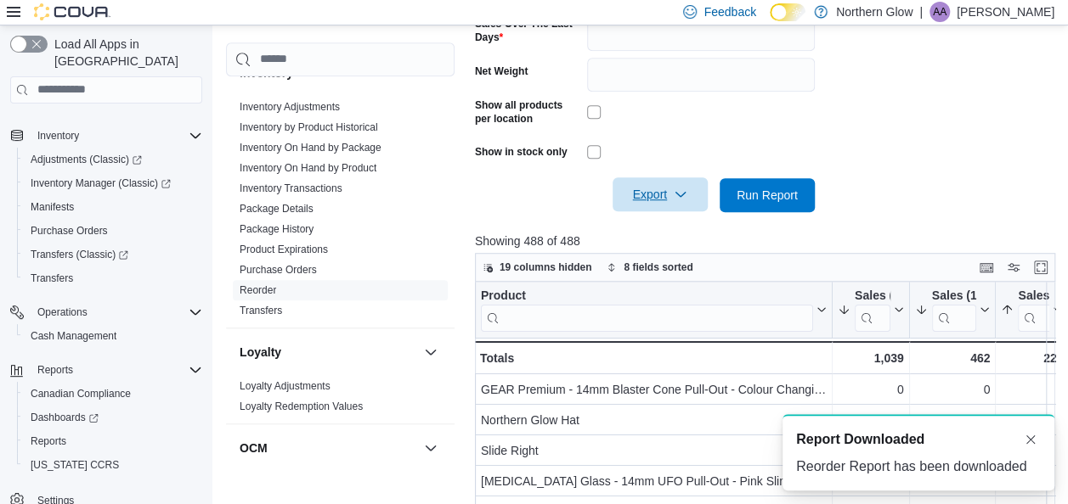
scroll to position [0, 0]
